Goal: Task Accomplishment & Management: Manage account settings

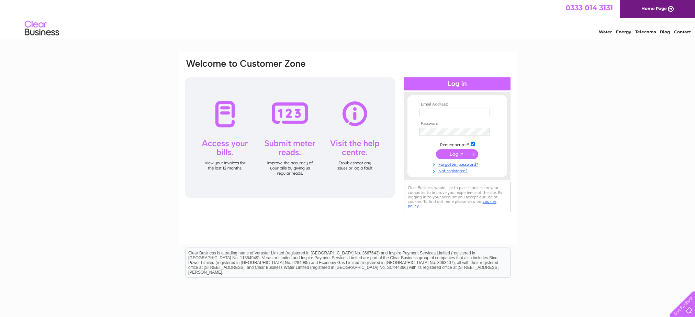
type input "james.baillie50@gmail.com"
click at [463, 152] on input "submit" at bounding box center [457, 154] width 42 height 10
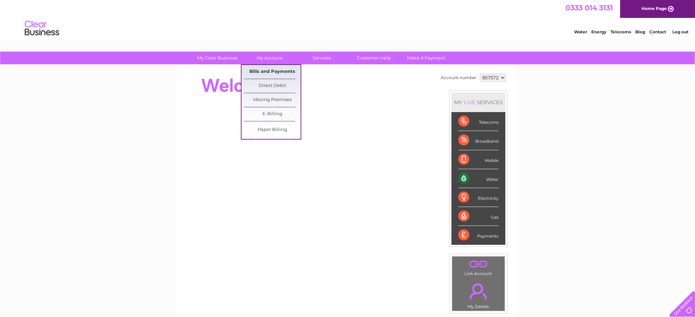
click at [274, 71] on link "Bills and Payments" at bounding box center [272, 72] width 57 height 14
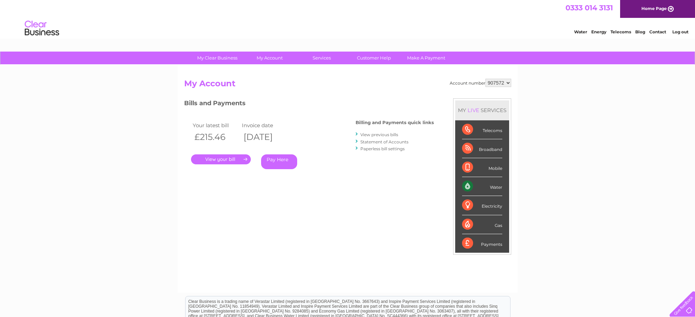
click at [365, 134] on link "View previous bills" at bounding box center [379, 134] width 38 height 5
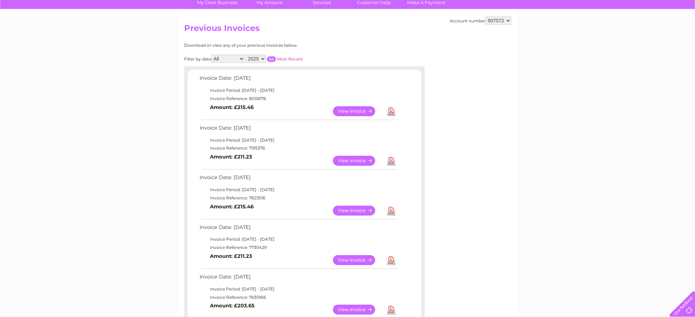
scroll to position [57, 0]
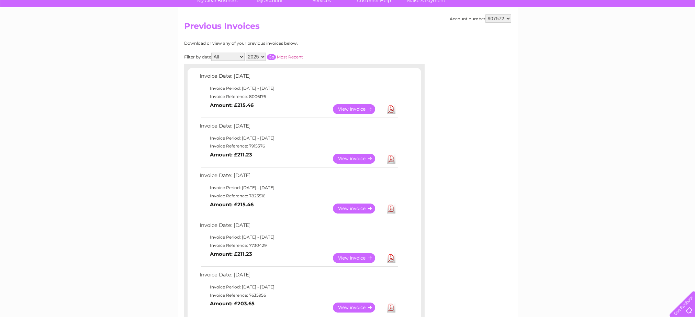
click at [353, 206] on link "View" at bounding box center [358, 208] width 50 height 10
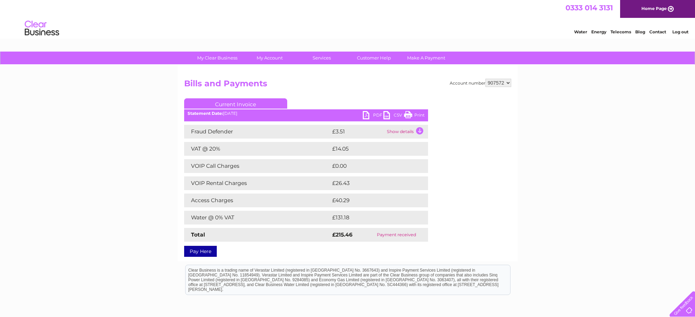
click at [415, 116] on link "Print" at bounding box center [414, 116] width 21 height 10
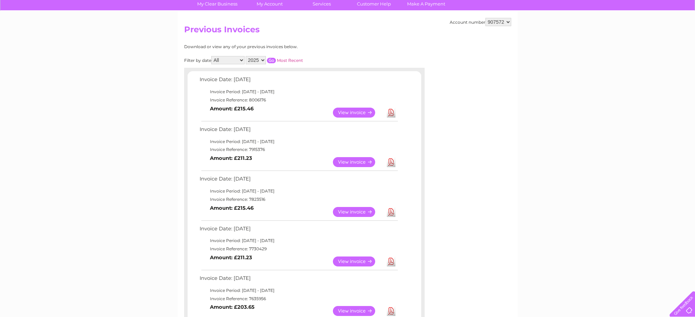
click at [355, 162] on link "View" at bounding box center [358, 162] width 50 height 10
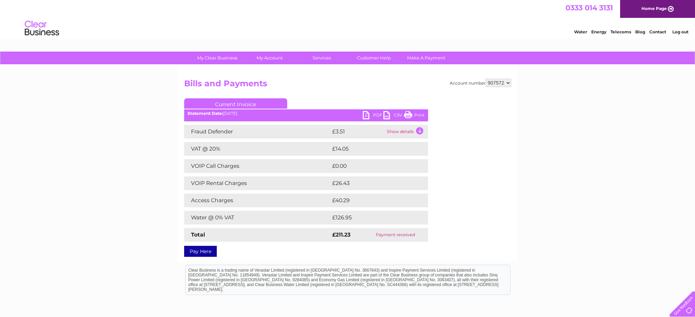
click at [408, 113] on link "Print" at bounding box center [414, 116] width 21 height 10
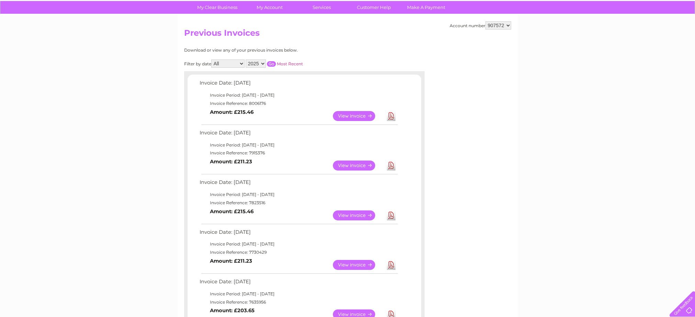
click at [349, 116] on link "View" at bounding box center [358, 116] width 50 height 10
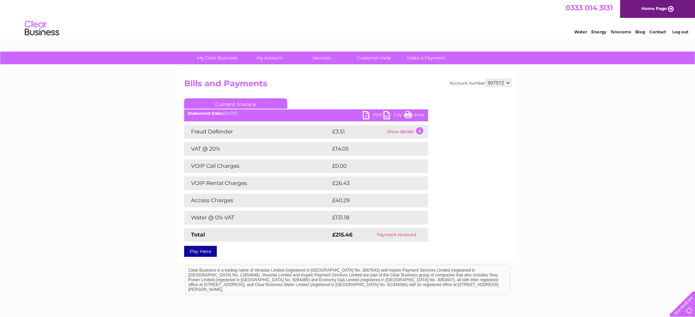
drag, startPoint x: 413, startPoint y: 114, endPoint x: 409, endPoint y: 125, distance: 11.5
click at [414, 113] on link "Print" at bounding box center [414, 116] width 21 height 10
